Goal: Task Accomplishment & Management: Manage account settings

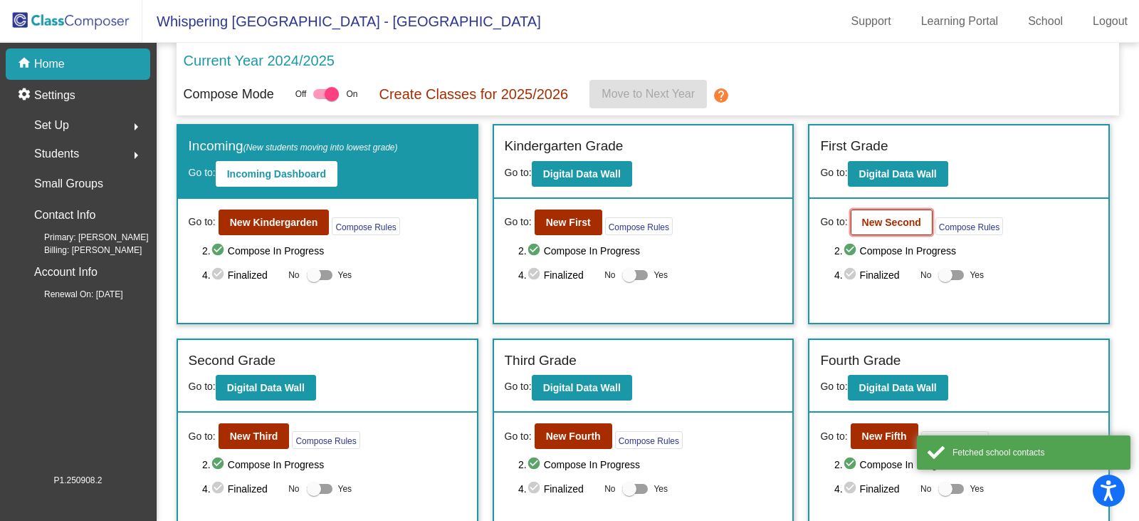
click at [873, 221] on b "New Second" at bounding box center [891, 221] width 59 height 11
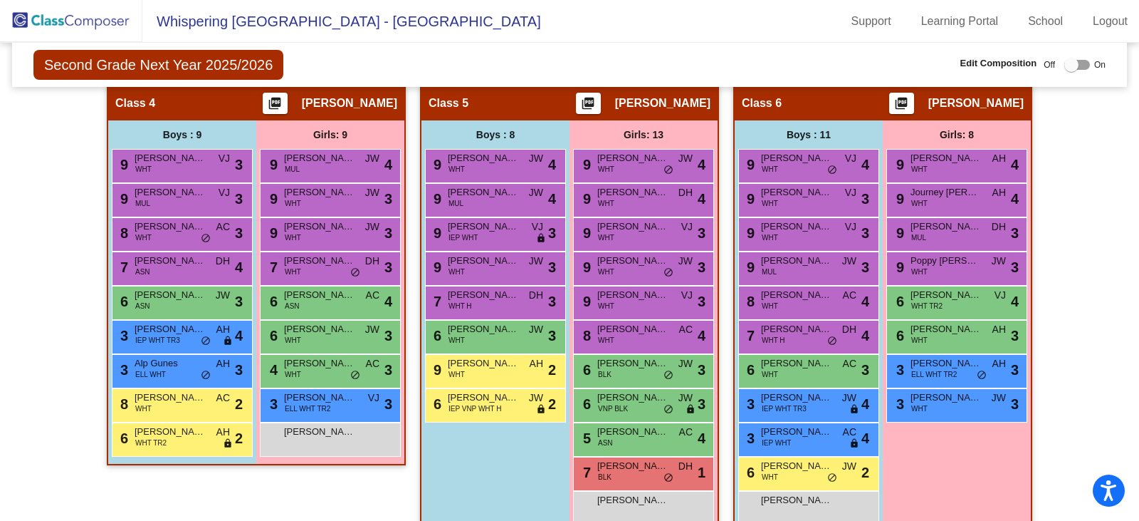
scroll to position [855, 0]
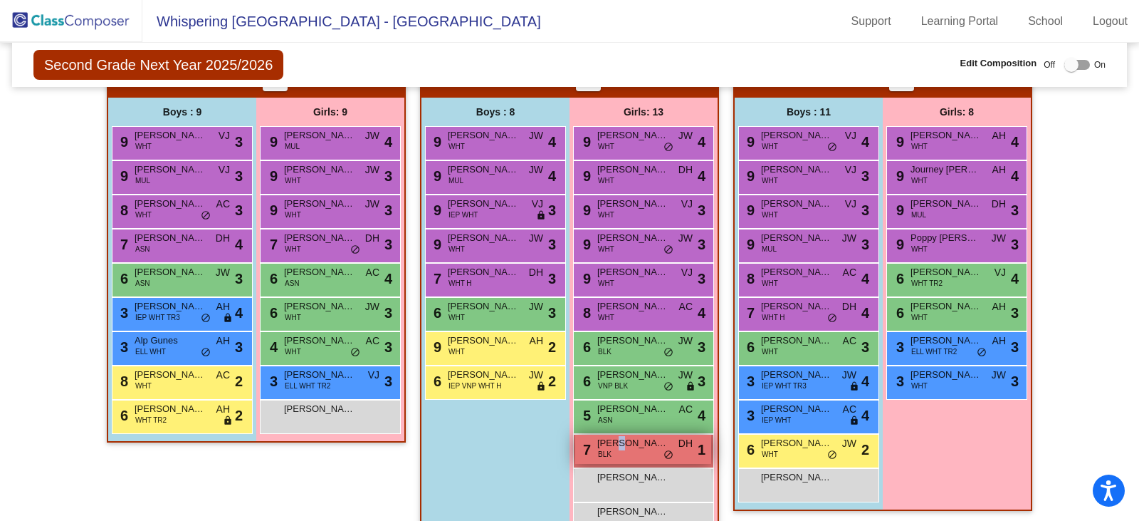
click at [612, 449] on span "Bella Mack" at bounding box center [632, 443] width 71 height 14
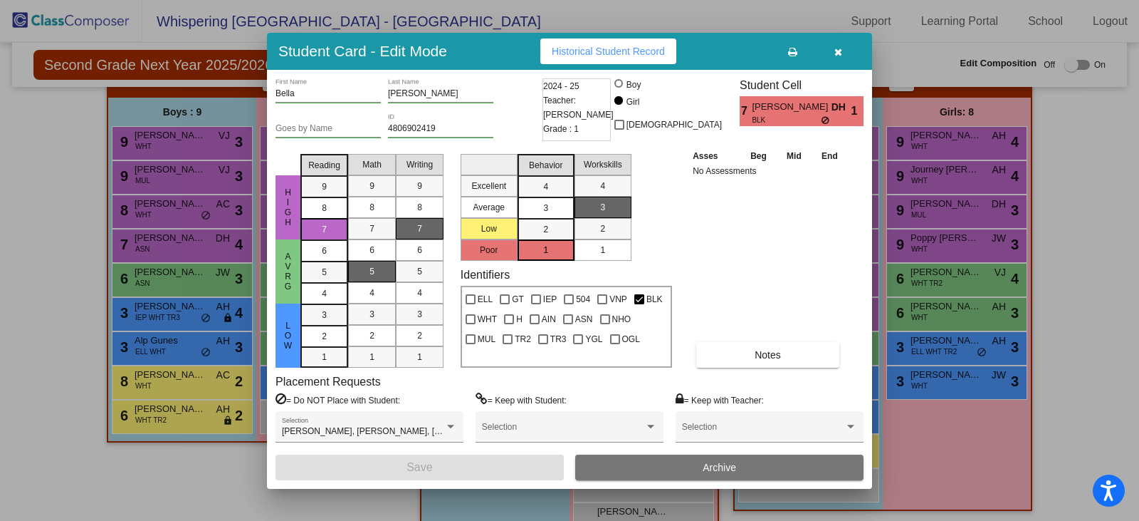
click at [832, 54] on button "button" at bounding box center [838, 51] width 46 height 26
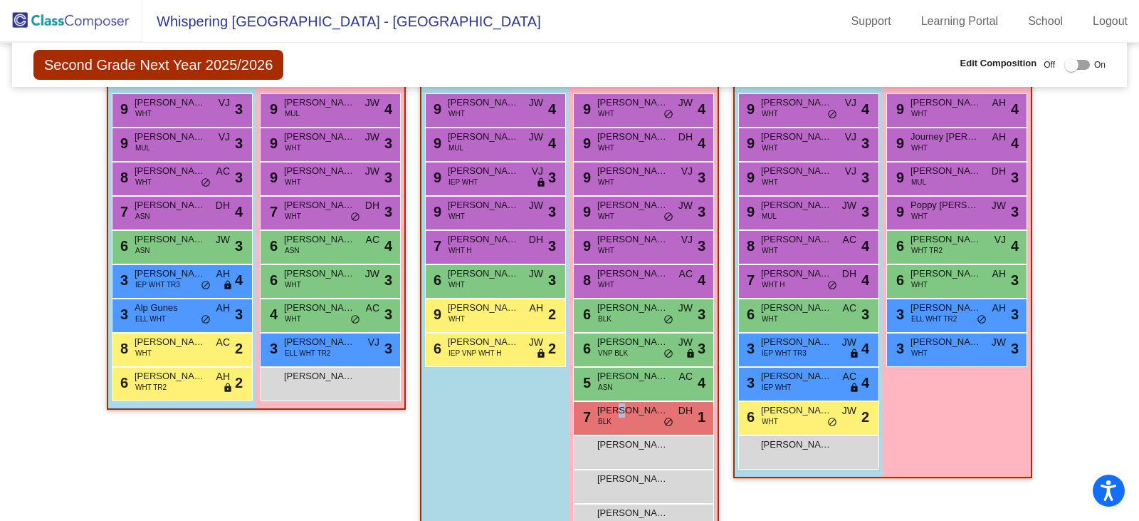
scroll to position [926, 0]
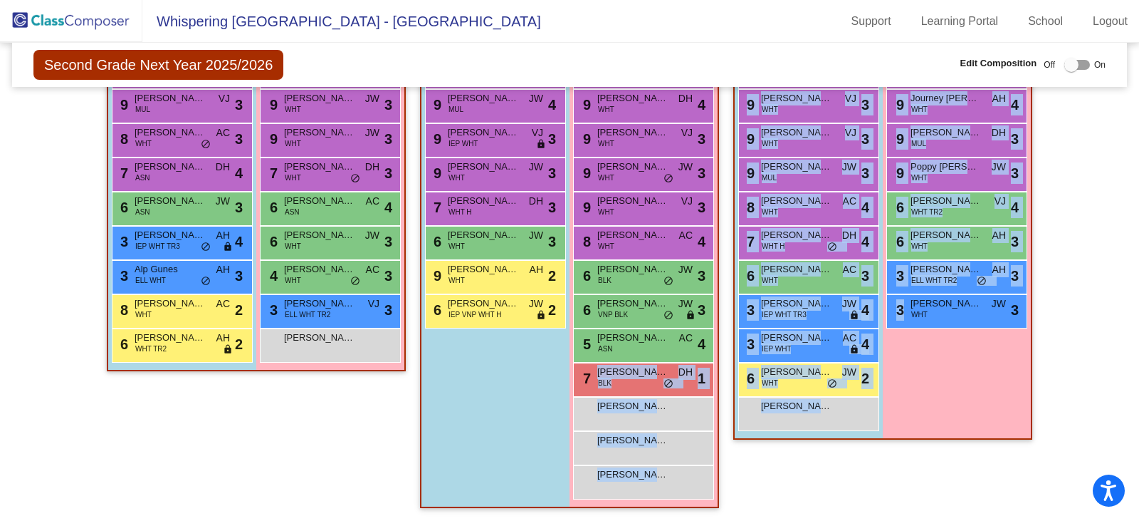
drag, startPoint x: 640, startPoint y: 380, endPoint x: 933, endPoint y: 349, distance: 294.3
click at [933, 349] on div "Hallway - Hallway Class picture_as_pdf Add Student First Name Last Name Student…" at bounding box center [570, 42] width 1094 height 960
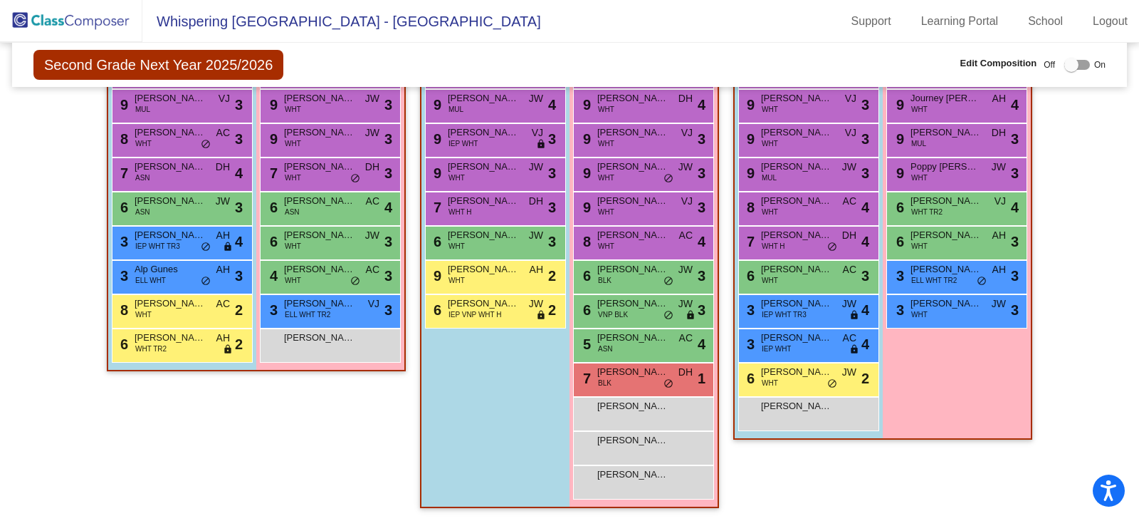
click at [457, 450] on div "Boys : 8 9 Luke Bayliss WHT JW lock do_not_disturb_alt 4 9 Gabriel Semexant MUL…" at bounding box center [496, 266] width 148 height 480
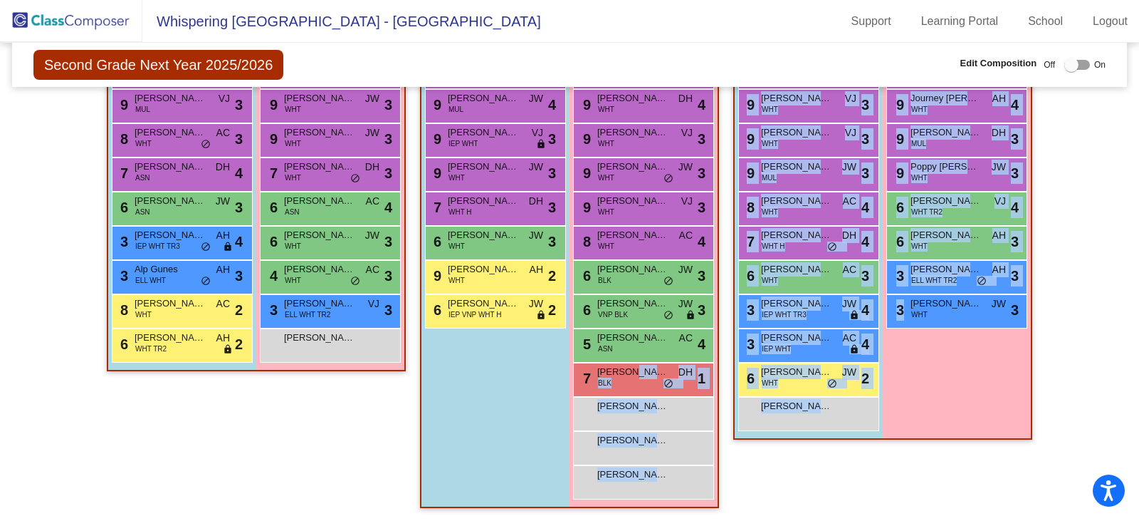
drag, startPoint x: 627, startPoint y: 375, endPoint x: 920, endPoint y: 344, distance: 295.1
click at [920, 344] on div "Hallway - Hallway Class picture_as_pdf Add Student First Name Last Name Student…" at bounding box center [570, 42] width 1094 height 960
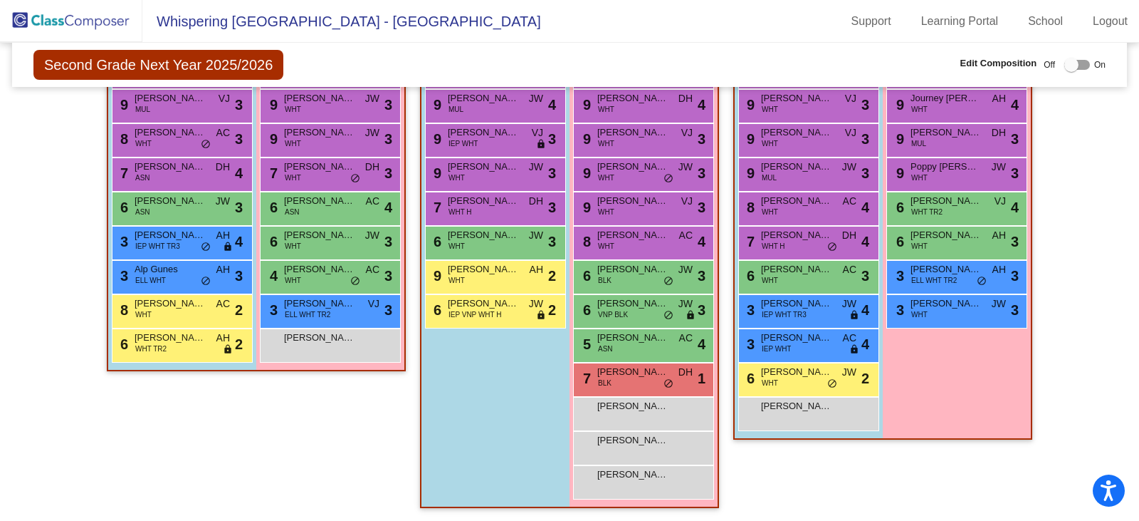
click at [440, 412] on div "Boys : 8 9 Luke Bayliss WHT JW lock do_not_disturb_alt 4 9 Gabriel Semexant MUL…" at bounding box center [496, 266] width 148 height 480
click at [1084, 68] on div "Off On" at bounding box center [1075, 64] width 62 height 17
click at [1070, 63] on div at bounding box center [1072, 65] width 14 height 14
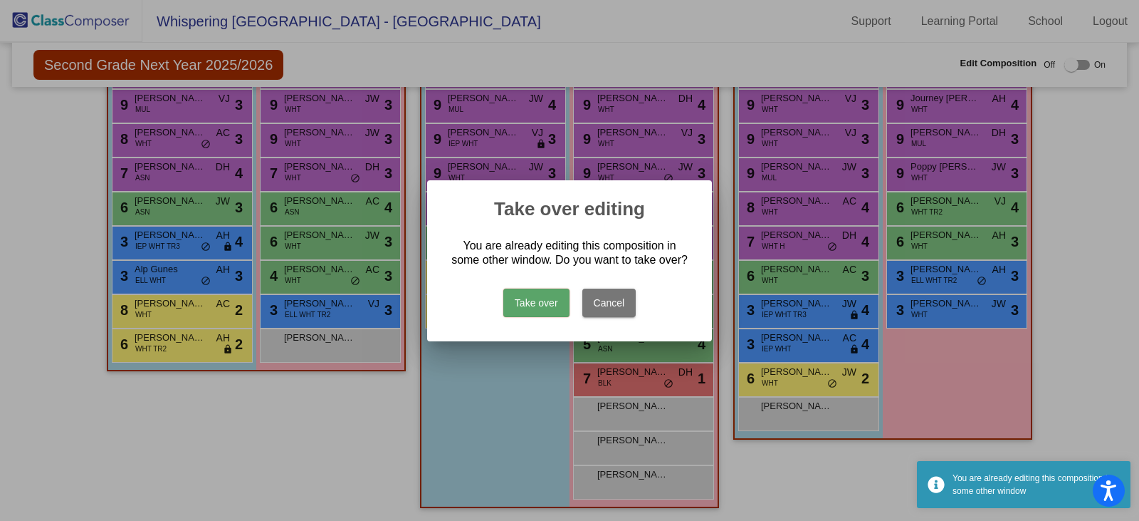
click at [541, 305] on button "Take over" at bounding box center [536, 302] width 66 height 28
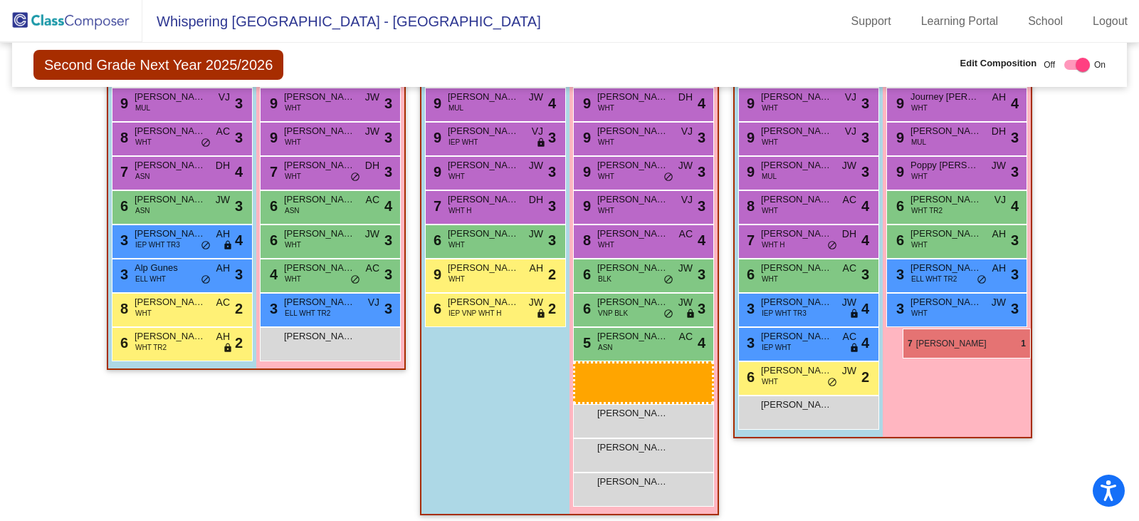
scroll to position [893, 0]
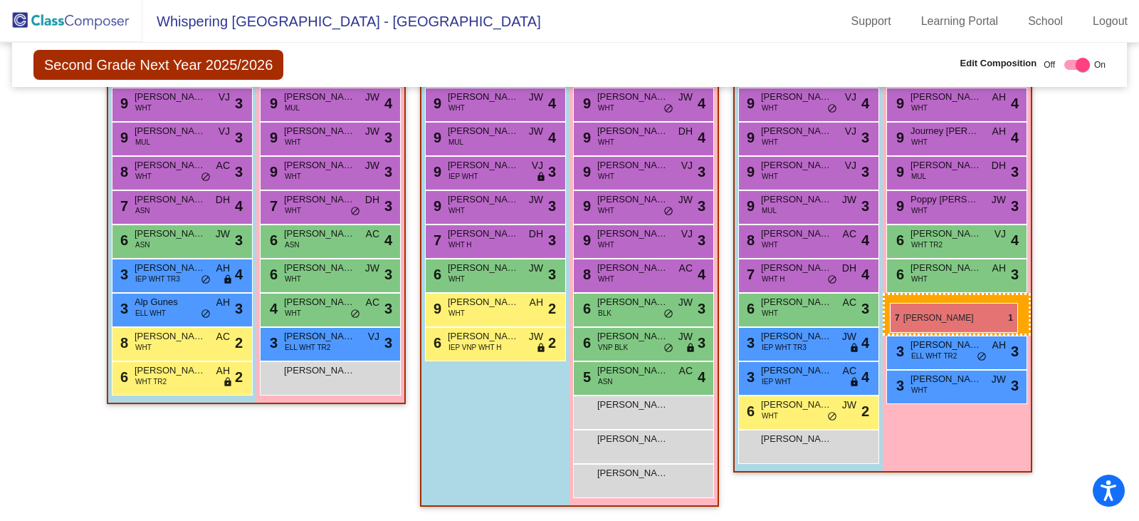
drag, startPoint x: 609, startPoint y: 372, endPoint x: 890, endPoint y: 301, distance: 290.0
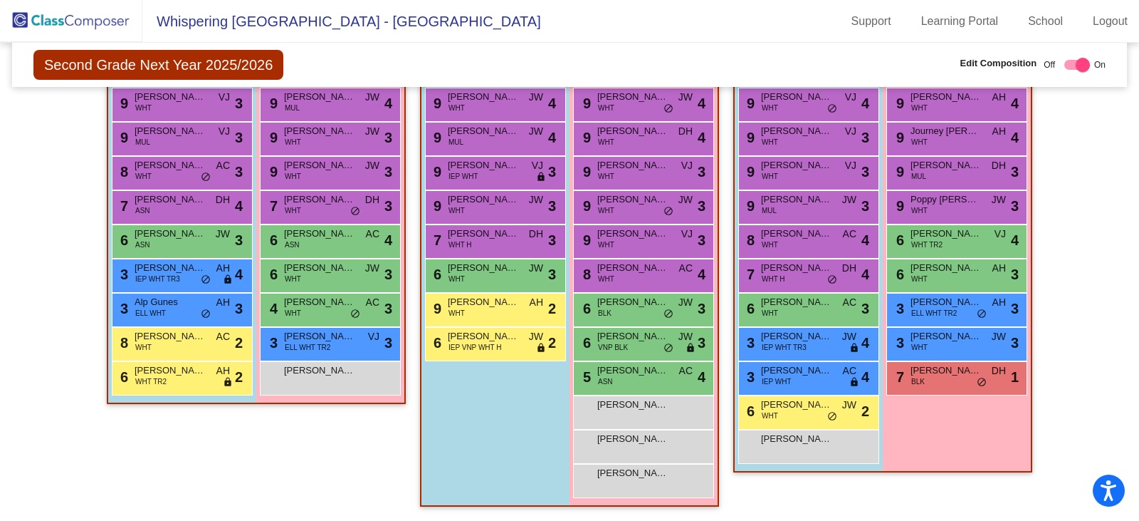
click at [82, 25] on img at bounding box center [71, 21] width 142 height 42
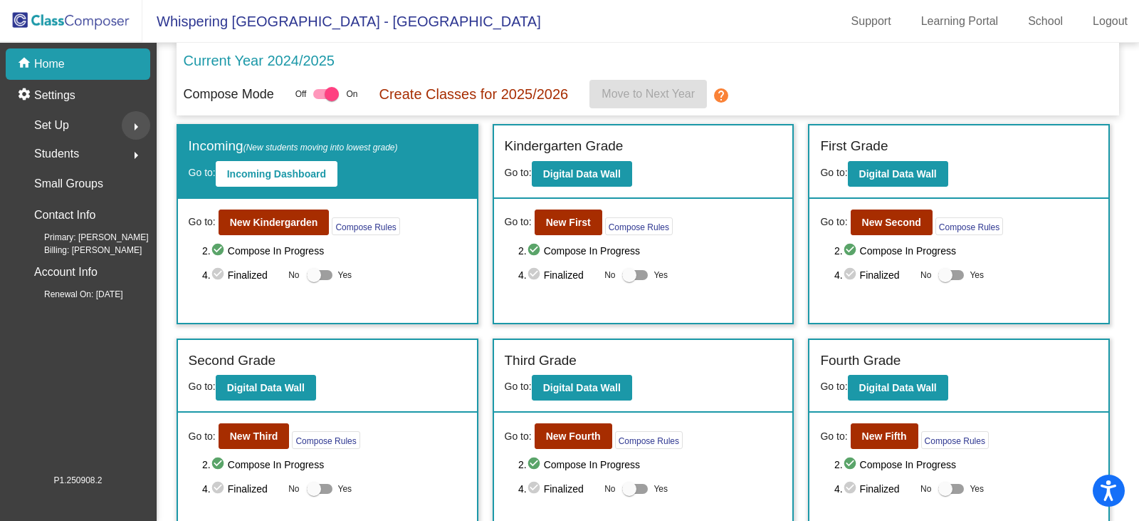
click at [130, 127] on mat-icon "arrow_right" at bounding box center [135, 126] width 17 height 17
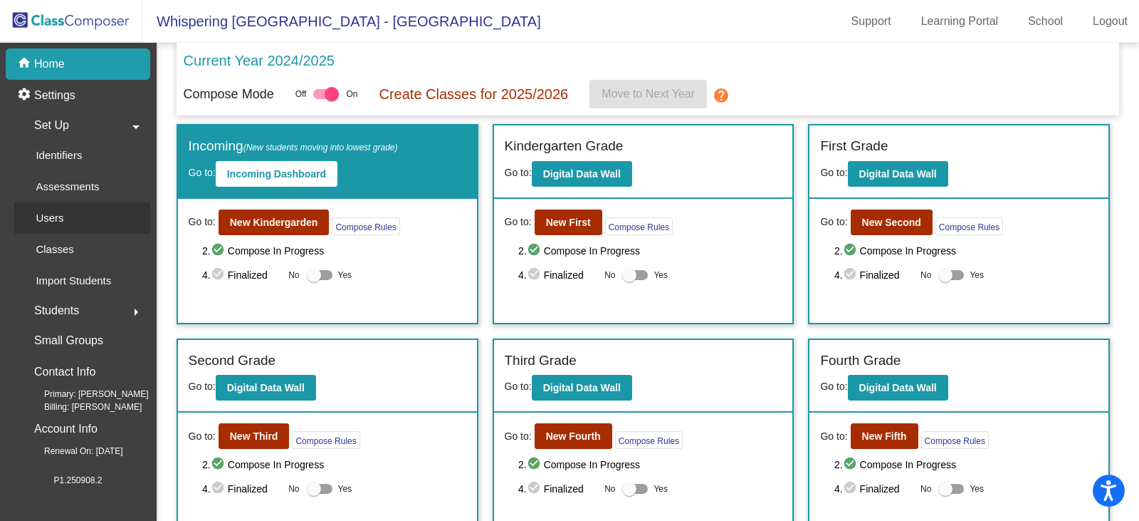
click at [57, 217] on p "Users" at bounding box center [50, 217] width 28 height 17
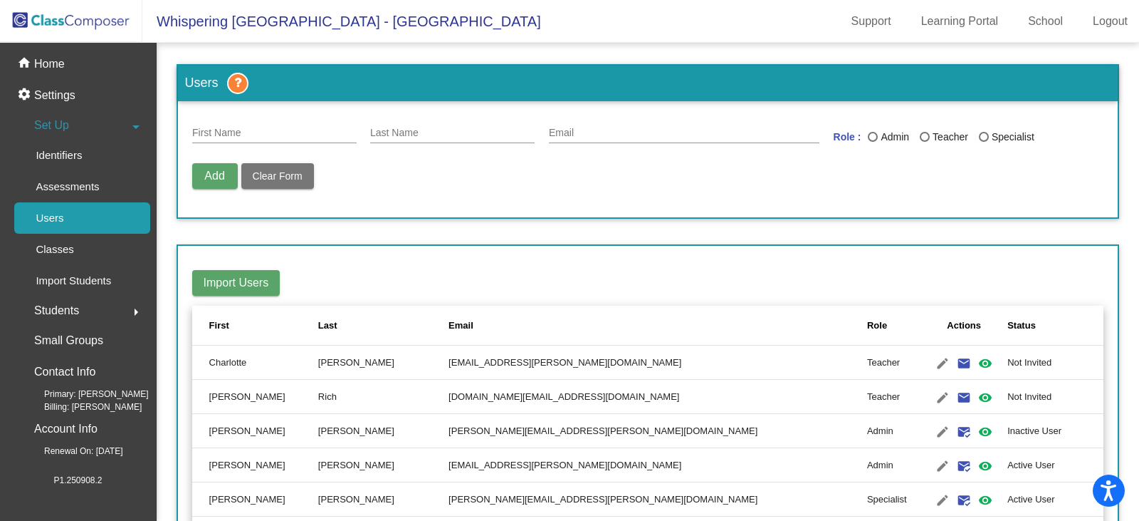
click at [385, 125] on div "Last Name" at bounding box center [452, 129] width 165 height 28
type input "m"
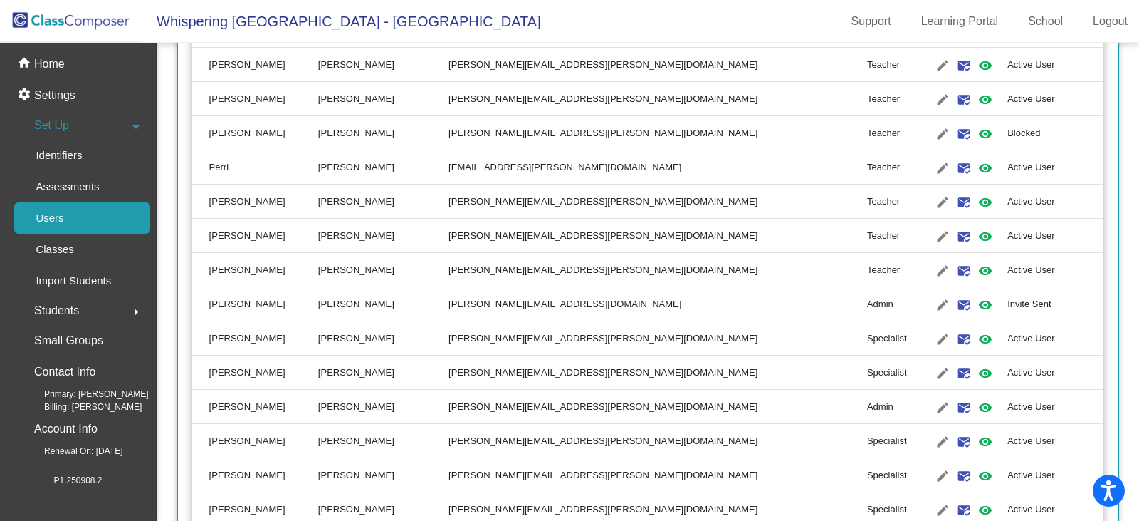
scroll to position [1424, 0]
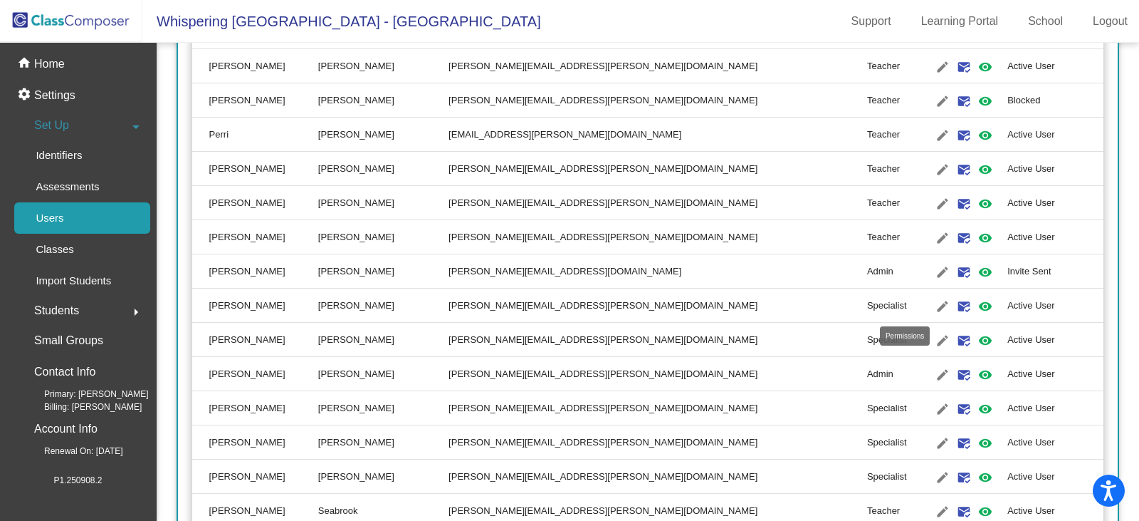
click at [977, 308] on mat-icon "visibility" at bounding box center [985, 306] width 17 height 17
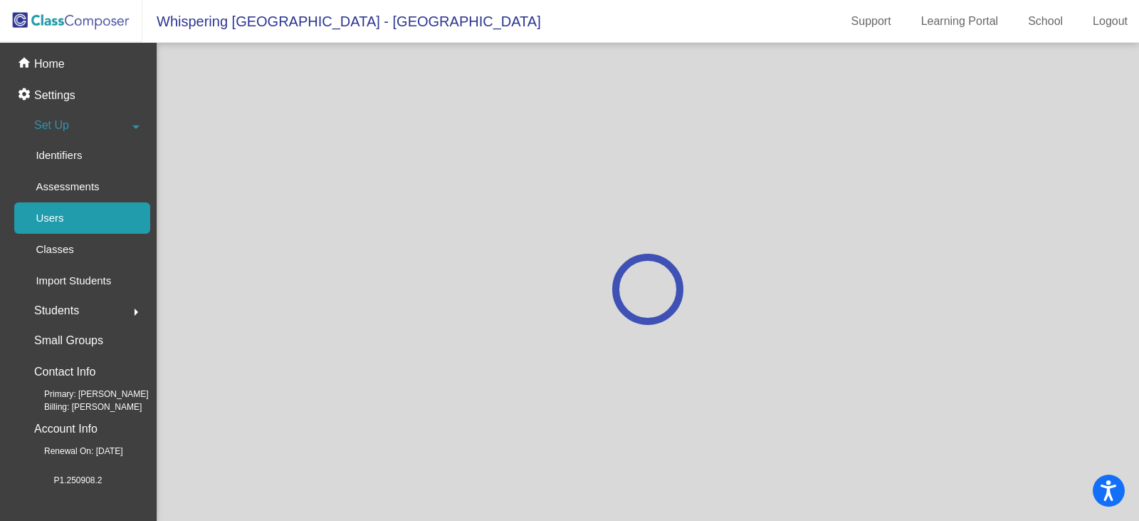
scroll to position [0, 0]
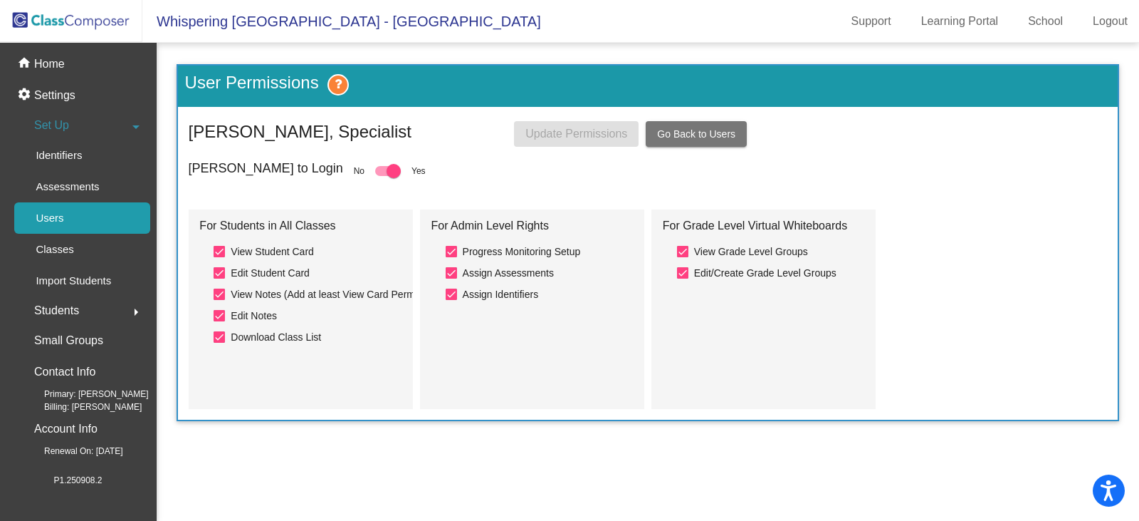
click at [997, 205] on form "Allow Lee to Login No Yes For Students in All Classes View Student Card Edit St…" at bounding box center [648, 285] width 919 height 248
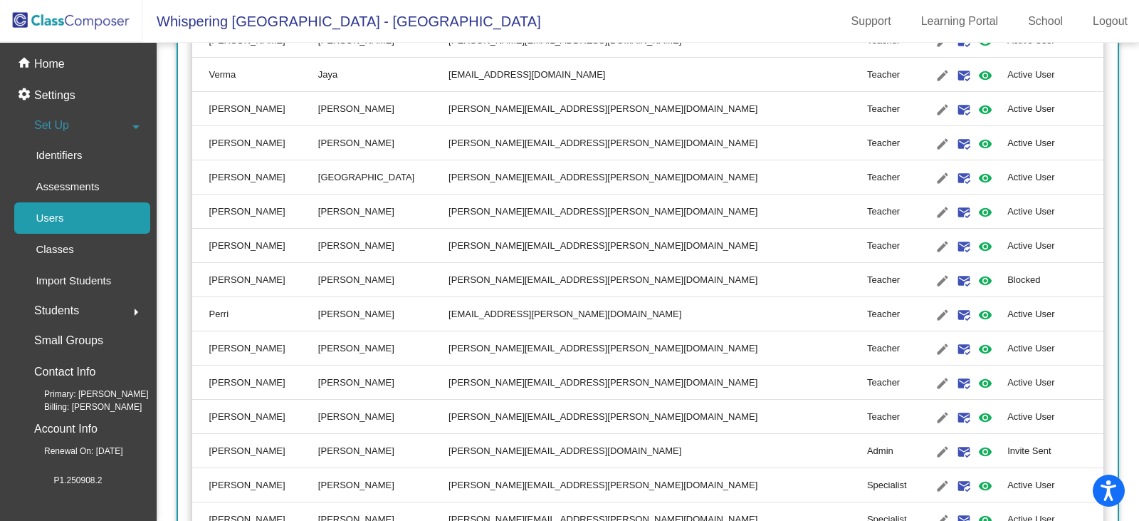
scroll to position [1353, 0]
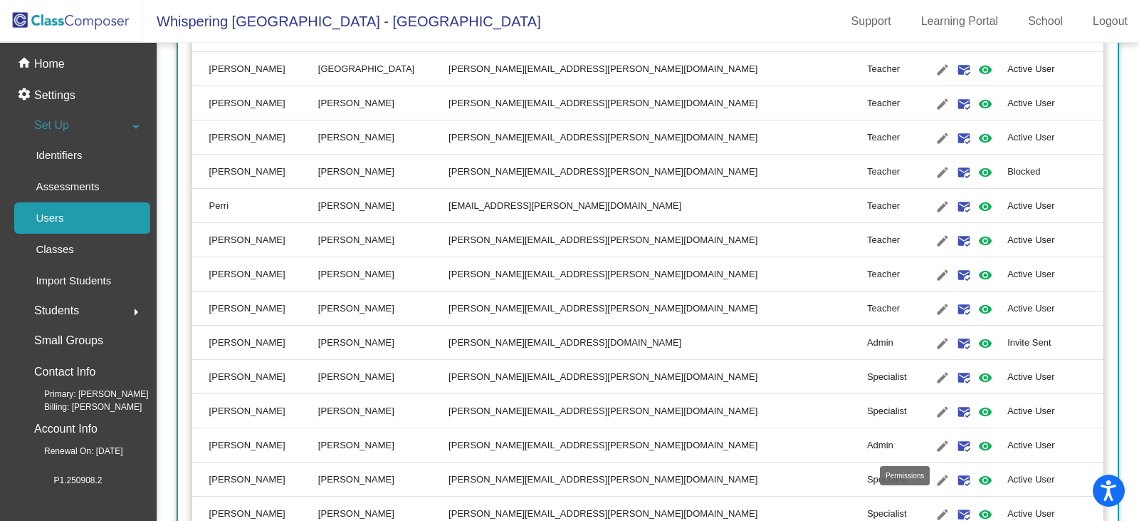
click at [977, 442] on mat-icon "visibility" at bounding box center [985, 445] width 17 height 17
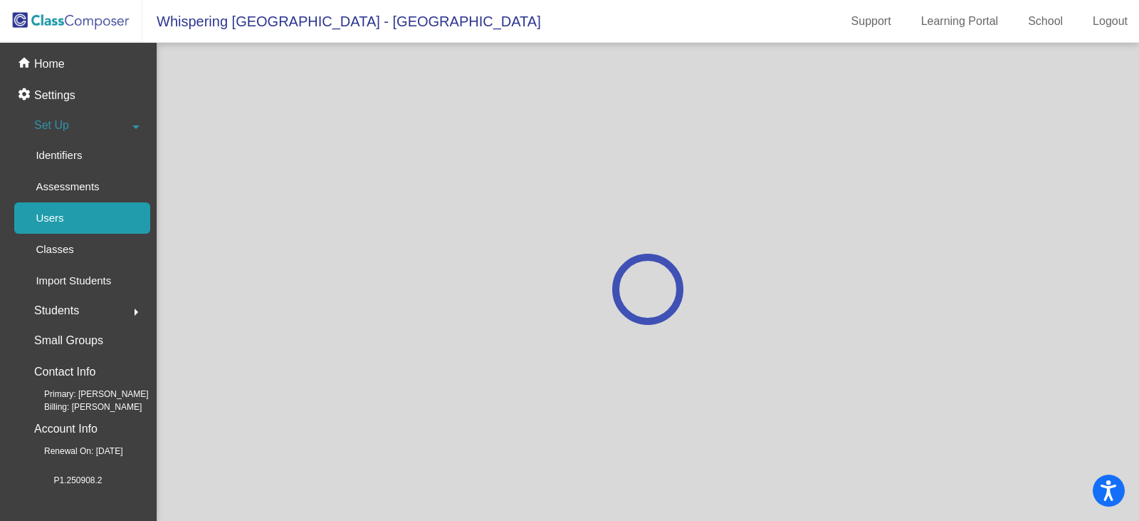
scroll to position [0, 0]
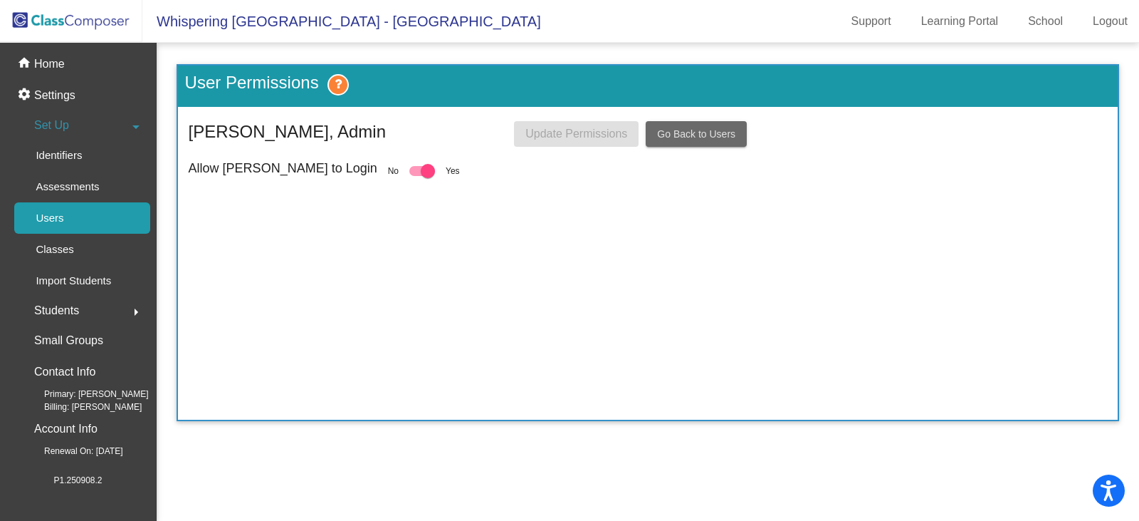
click at [695, 135] on span "Go Back to Users" at bounding box center [696, 133] width 78 height 11
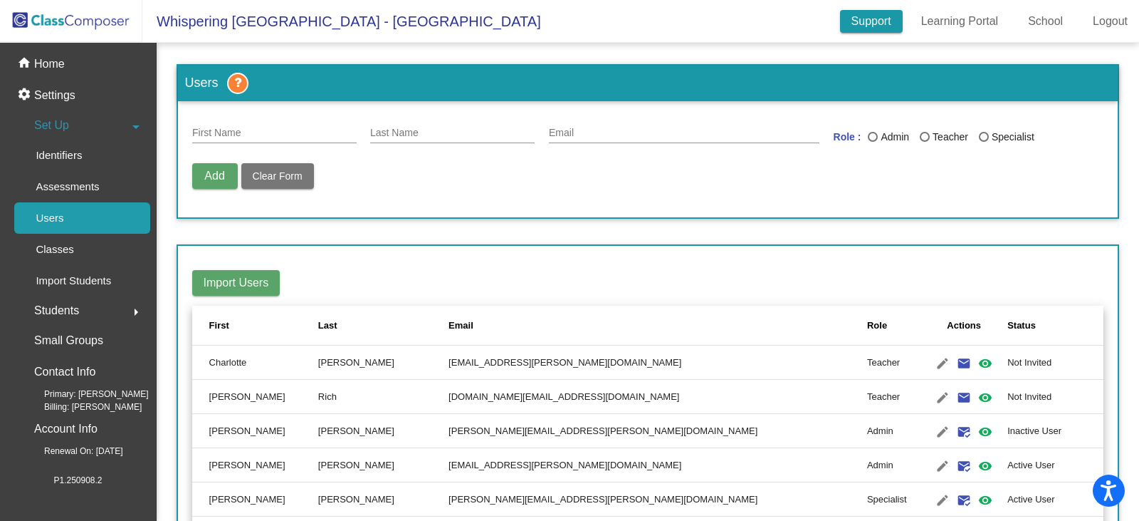
click at [877, 20] on link "Support" at bounding box center [871, 21] width 63 height 23
click at [850, 26] on link "Support" at bounding box center [871, 21] width 63 height 23
click at [52, 66] on p "Home" at bounding box center [49, 64] width 31 height 17
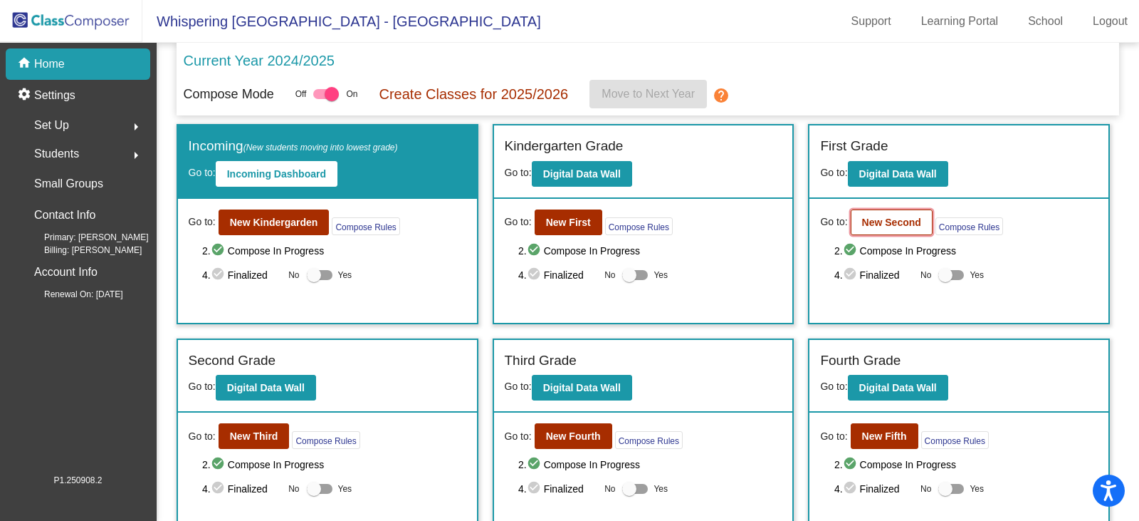
click at [874, 223] on b "New Second" at bounding box center [891, 221] width 59 height 11
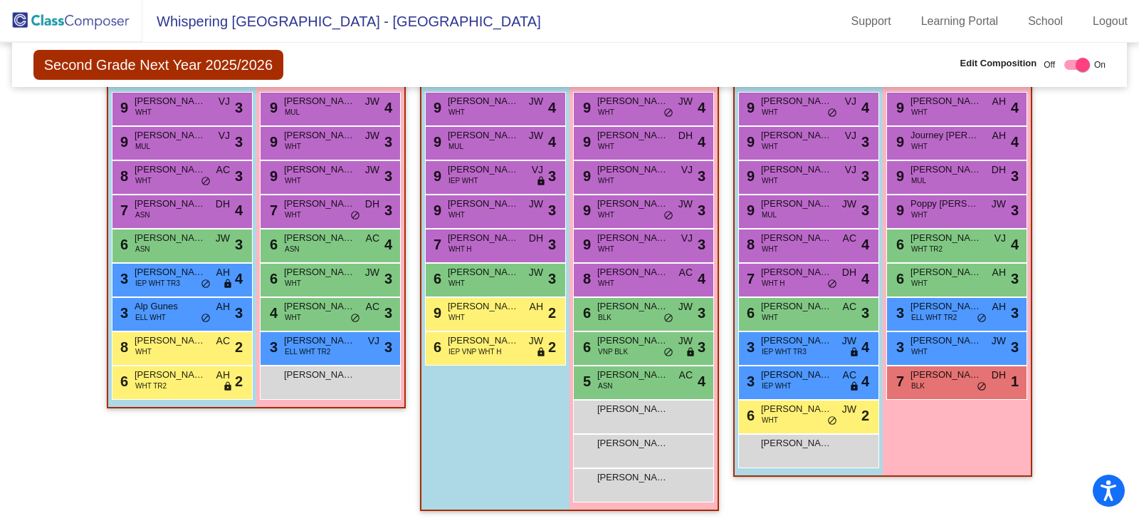
scroll to position [893, 0]
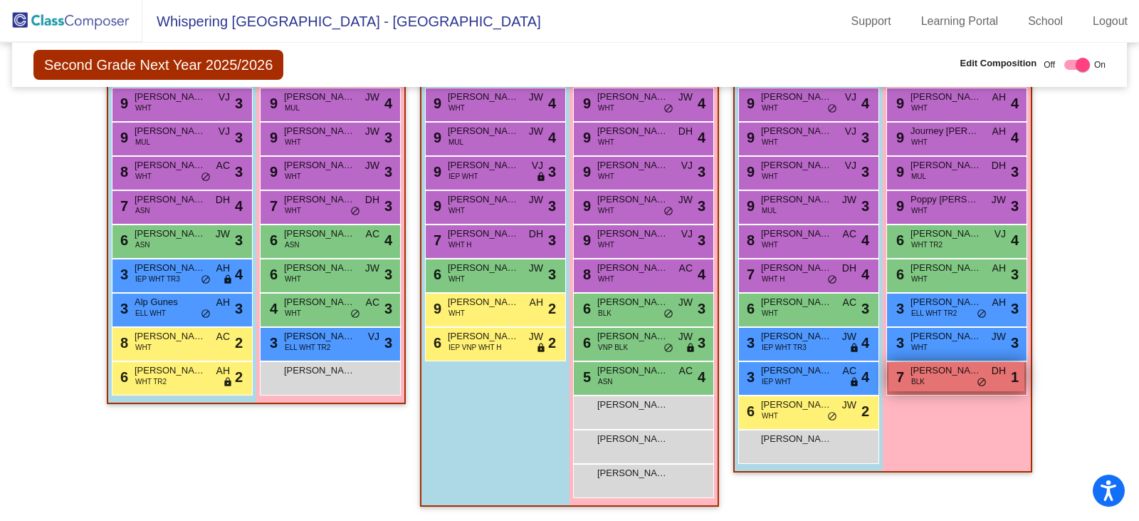
click at [956, 372] on span "Bella Mack" at bounding box center [946, 370] width 71 height 14
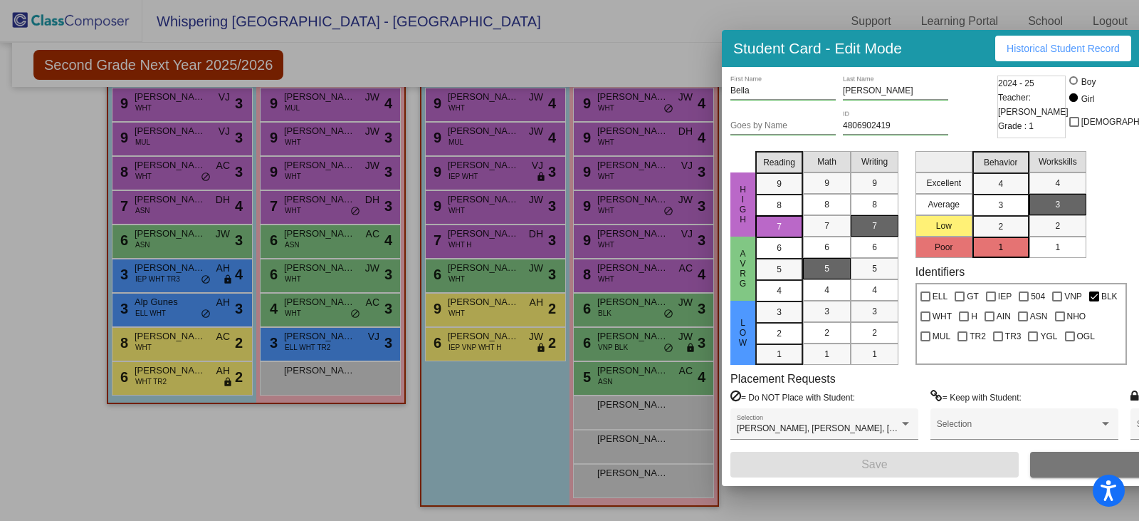
drag, startPoint x: 469, startPoint y: 54, endPoint x: 924, endPoint y: 51, distance: 455.1
click at [924, 51] on div "Student Card - Edit Mode Historical Student Record" at bounding box center [1024, 48] width 605 height 37
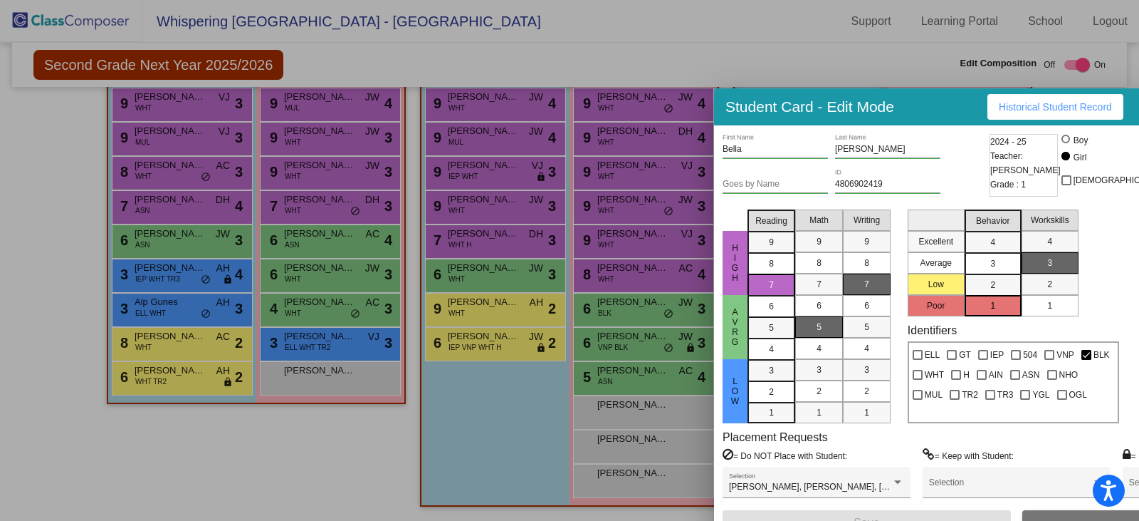
drag, startPoint x: 849, startPoint y: 31, endPoint x: 841, endPoint y: 90, distance: 58.9
click at [841, 90] on div "Student Card - Edit Mode Historical Student Record" at bounding box center [1016, 106] width 605 height 37
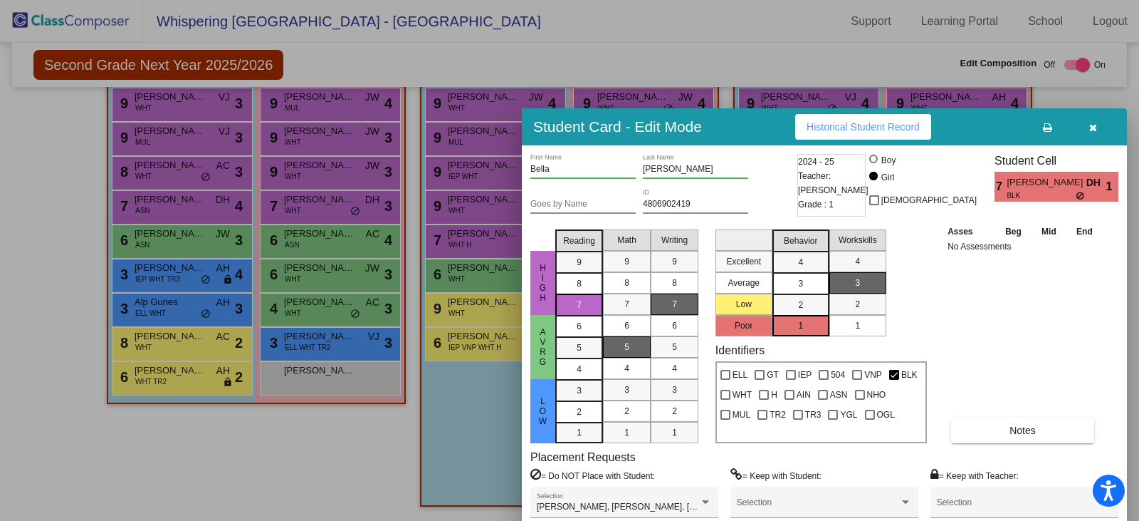
drag, startPoint x: 905, startPoint y: 102, endPoint x: 713, endPoint y: 122, distance: 193.3
click at [713, 122] on div "Student Card - Edit Mode Historical Student Record" at bounding box center [824, 126] width 605 height 37
click at [1091, 121] on span "button" at bounding box center [1094, 126] width 8 height 11
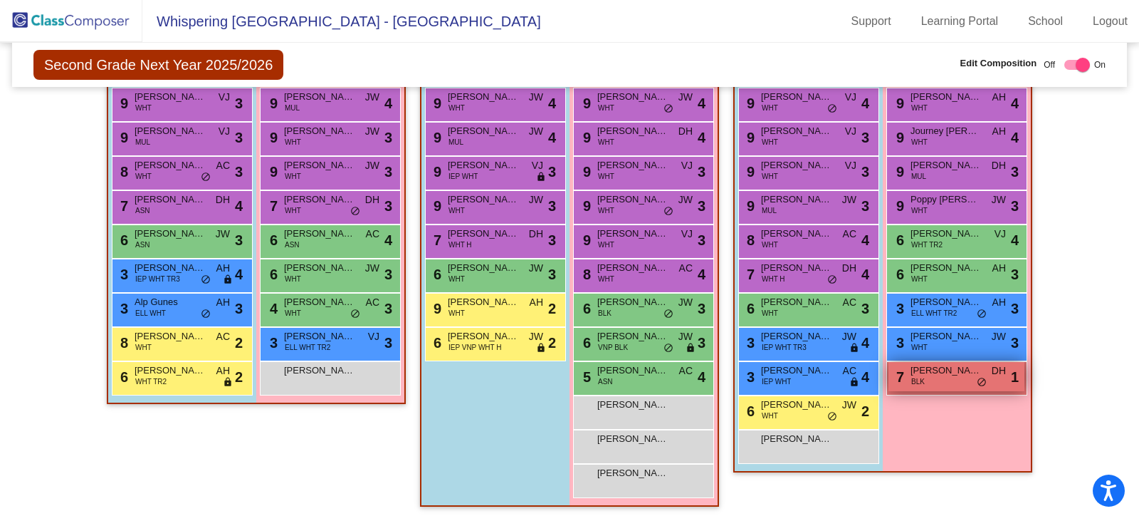
click at [948, 379] on div "7 Bella Mack BLK DH lock do_not_disturb_alt 1" at bounding box center [957, 376] width 136 height 29
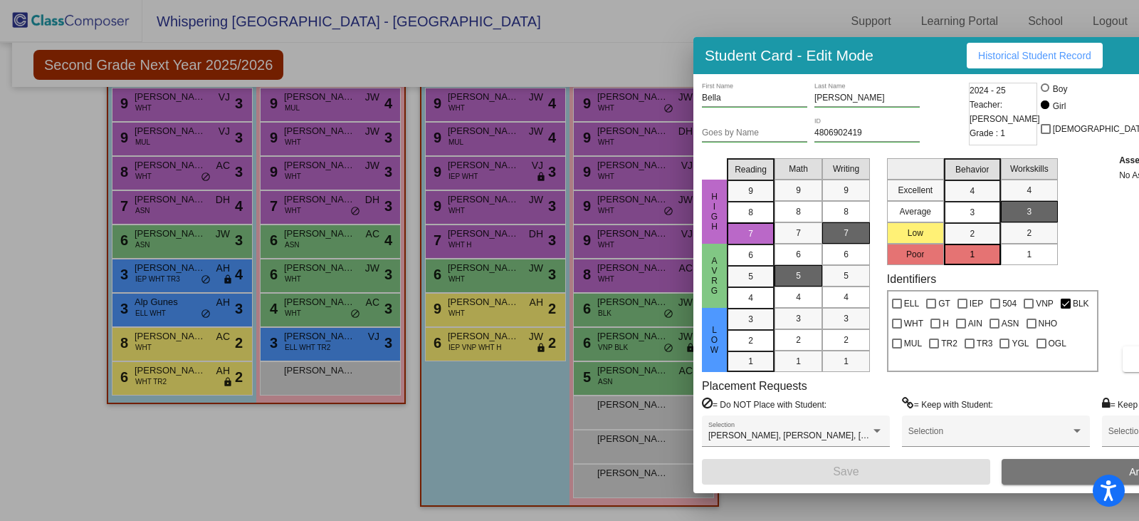
drag, startPoint x: 466, startPoint y: 56, endPoint x: 892, endPoint y: 61, distance: 426.6
click at [892, 61] on div "Student Card - Edit Mode Historical Student Record" at bounding box center [996, 55] width 605 height 37
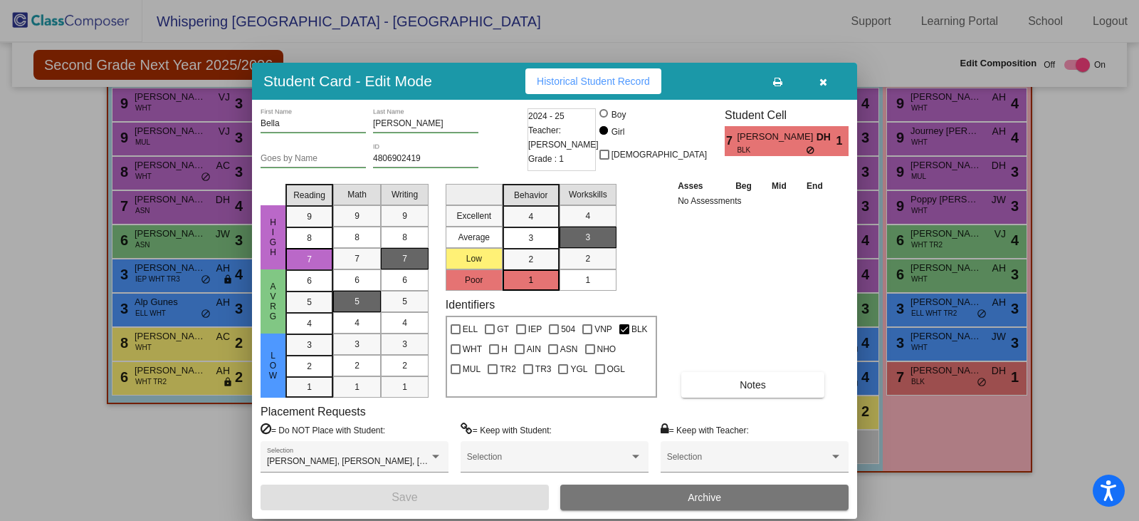
drag, startPoint x: 893, startPoint y: 68, endPoint x: 451, endPoint y: 94, distance: 442.3
click at [451, 94] on div "Student Card - Edit Mode Historical Student Record" at bounding box center [554, 81] width 605 height 37
click at [825, 80] on icon "button" at bounding box center [824, 82] width 8 height 10
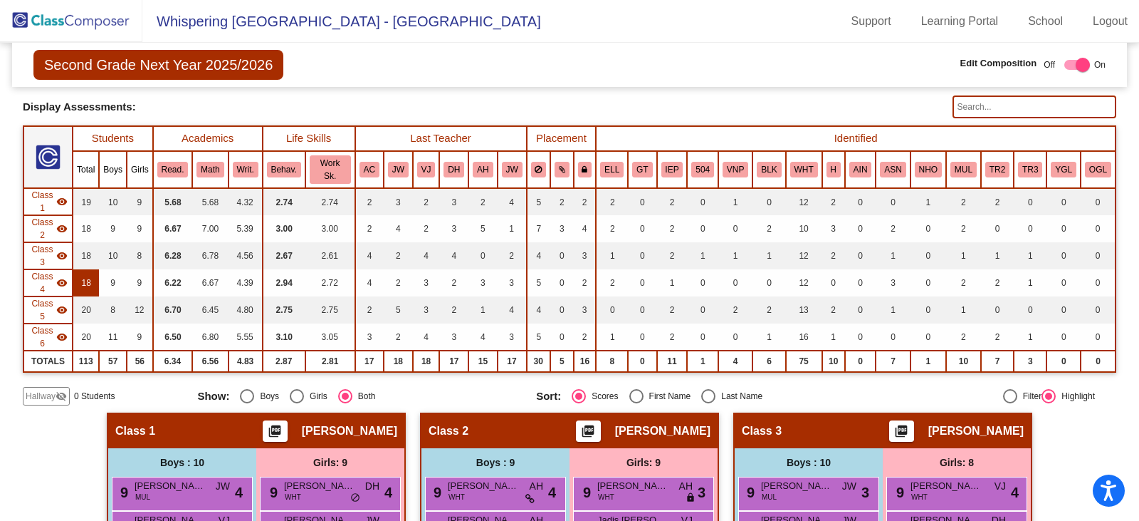
scroll to position [71, 0]
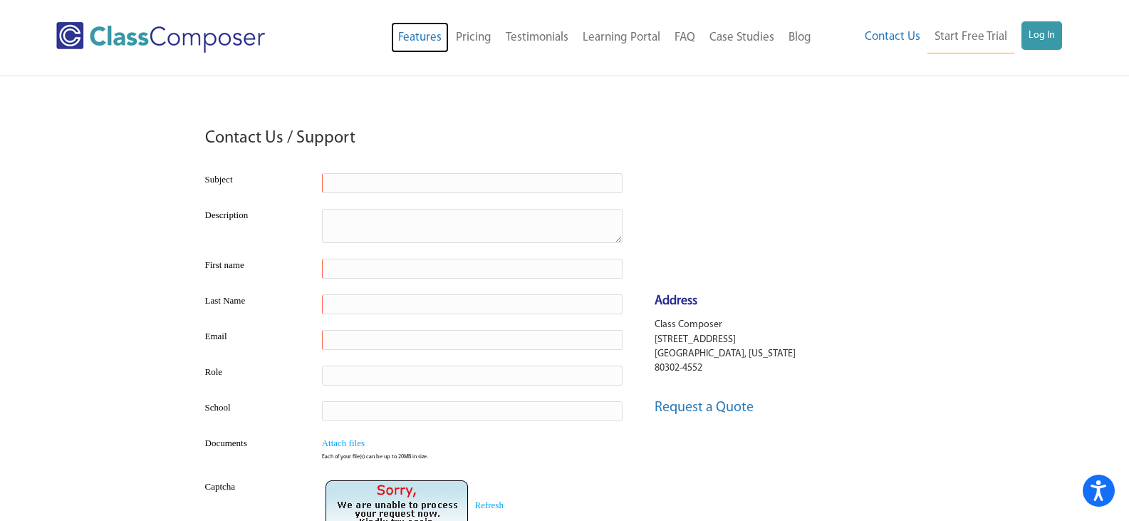
click at [417, 38] on link "Features" at bounding box center [420, 37] width 58 height 31
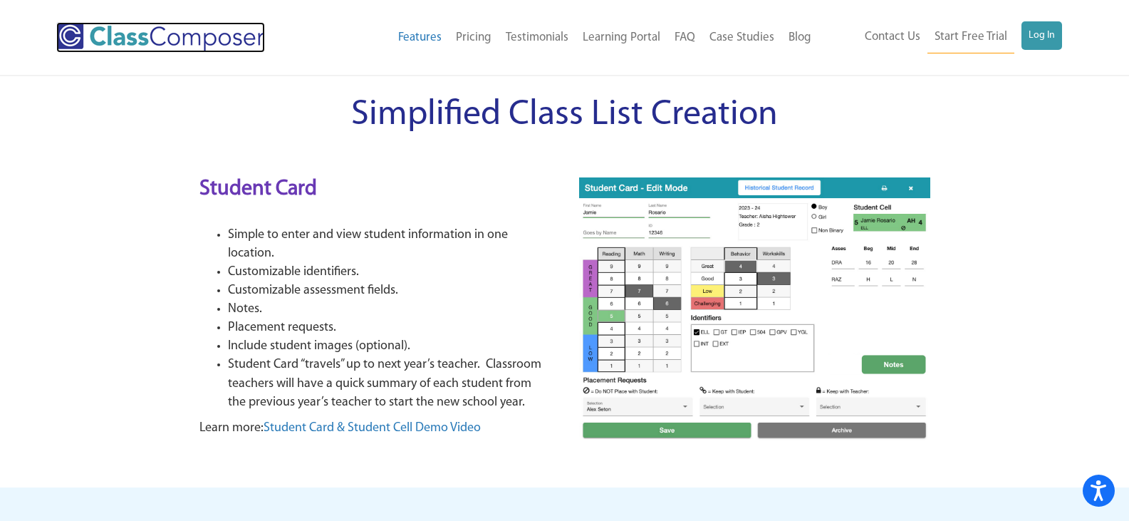
click at [214, 33] on img at bounding box center [160, 37] width 209 height 31
